Goal: Navigation & Orientation: Find specific page/section

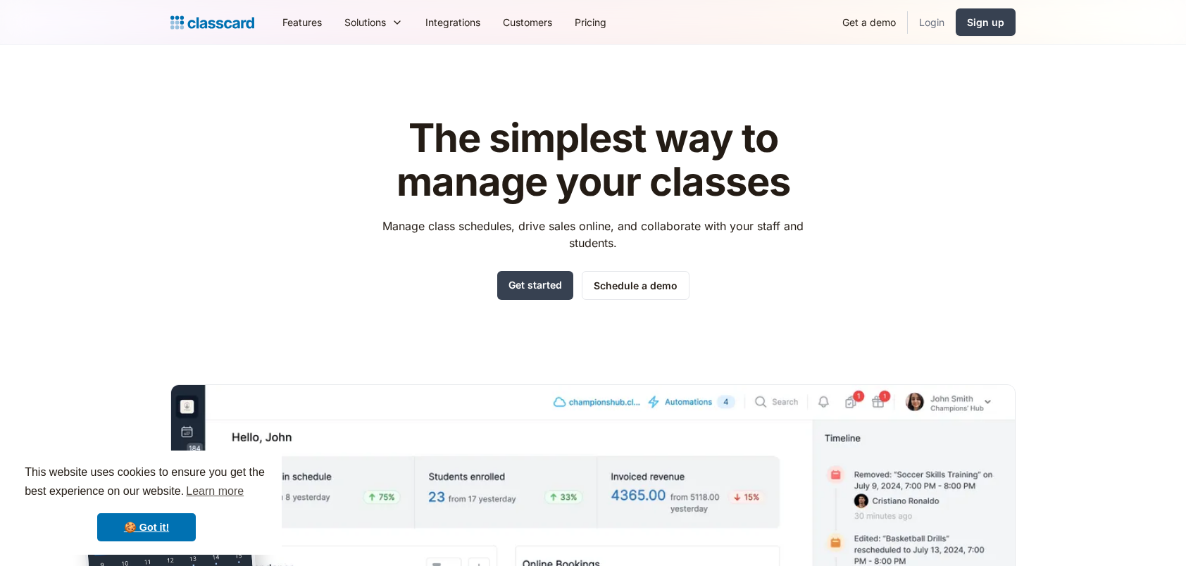
click at [940, 17] on link "Login" at bounding box center [932, 22] width 48 height 32
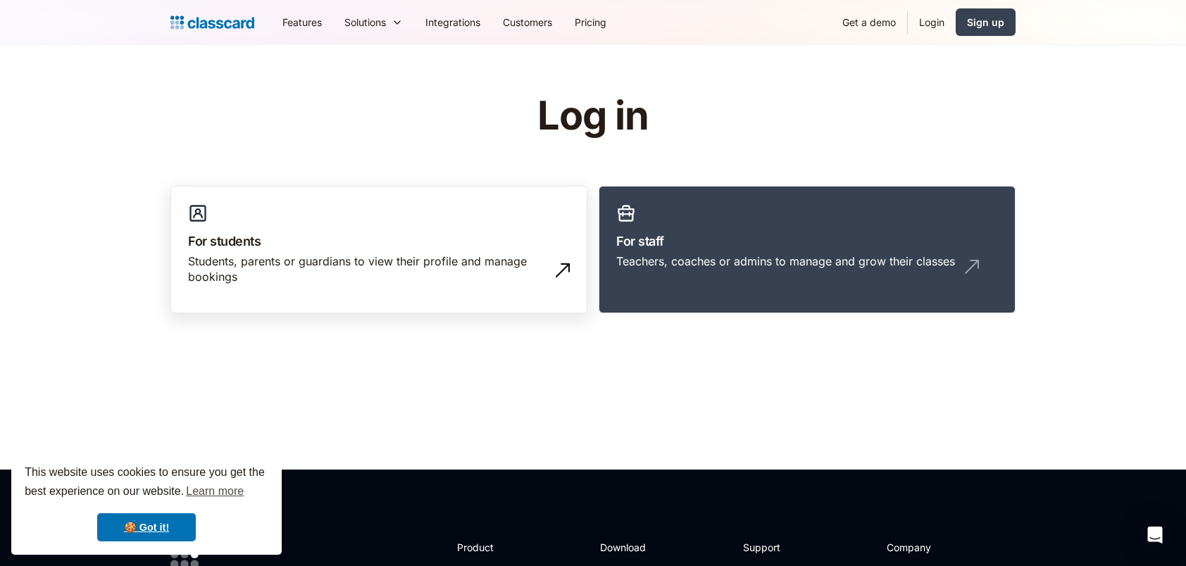
click at [299, 256] on div "Students, parents or guardians to view their profile and manage bookings" at bounding box center [365, 270] width 354 height 32
